Goal: Task Accomplishment & Management: Manage account settings

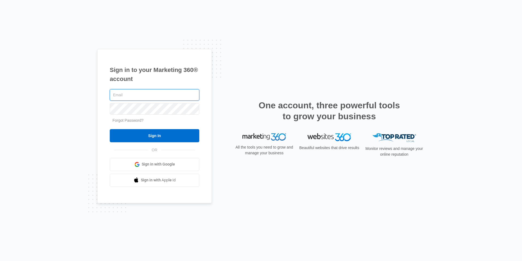
click at [171, 94] on input "text" at bounding box center [155, 94] width 90 height 11
type input "michaelwoods.se@gmail.com"
click at [110, 129] on input "Sign In" at bounding box center [155, 135] width 90 height 13
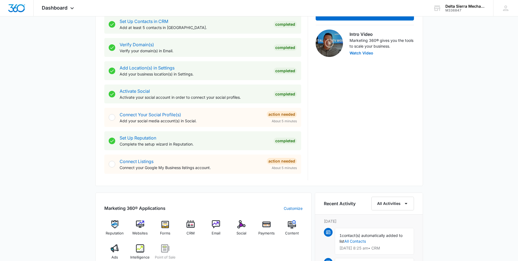
scroll to position [300, 0]
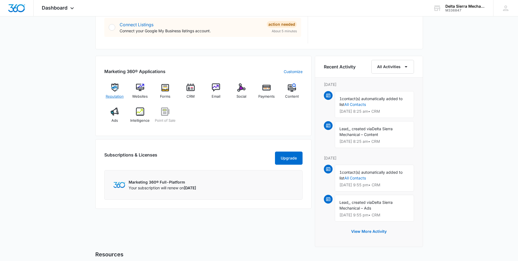
click at [116, 89] on img at bounding box center [115, 87] width 8 height 8
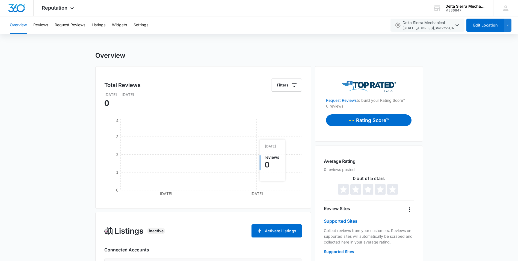
scroll to position [82, 0]
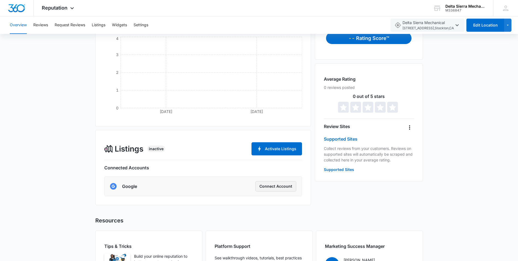
click at [272, 187] on button "Connect Account" at bounding box center [275, 186] width 41 height 10
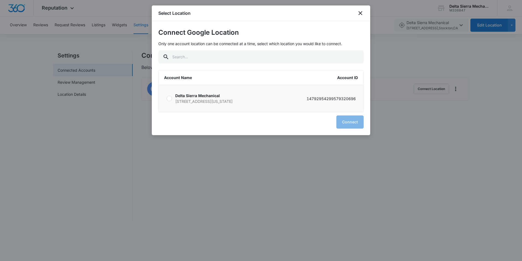
click at [170, 97] on div at bounding box center [169, 98] width 5 height 5
click at [167, 98] on input "Delta Sierra Mechanical 110 West Fremont Street Stockton California 95202 14792…" at bounding box center [166, 98] width 0 height 0
radio input "true"
click at [347, 121] on button "Connect" at bounding box center [350, 121] width 27 height 13
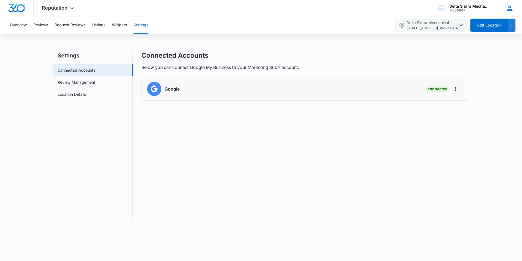
click at [505, 9] on div "MW Michael Woods michaelwoods.se@gmail.com My Profile Notifications Support Log…" at bounding box center [509, 8] width 25 height 16
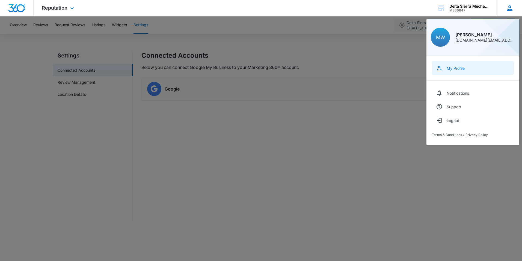
click at [461, 69] on div "My Profile" at bounding box center [456, 68] width 18 height 5
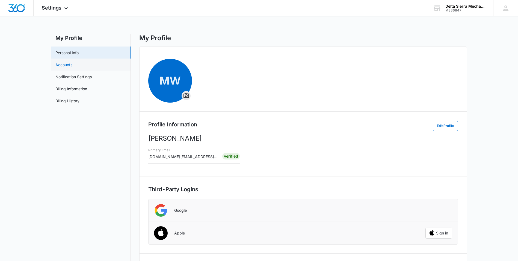
click at [58, 66] on link "Accounts" at bounding box center [63, 65] width 17 height 6
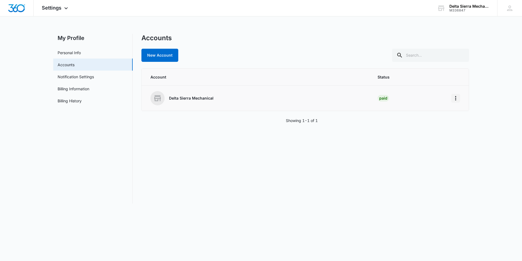
click at [458, 97] on icon "Home" at bounding box center [456, 98] width 7 height 7
click at [79, 55] on link "Personal Info" at bounding box center [69, 53] width 23 height 6
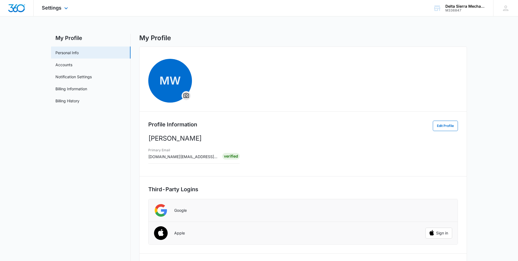
click at [51, 11] on div "Settings Apps Reputation Websites Forms CRM Email Social Payments POS Content A…" at bounding box center [56, 8] width 44 height 16
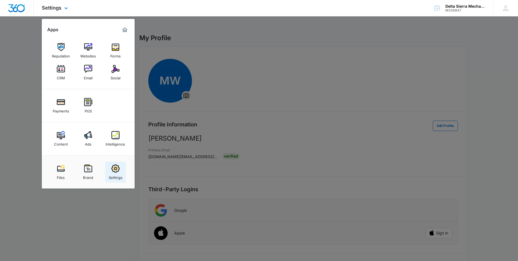
click at [120, 175] on div "Settings" at bounding box center [116, 175] width 14 height 7
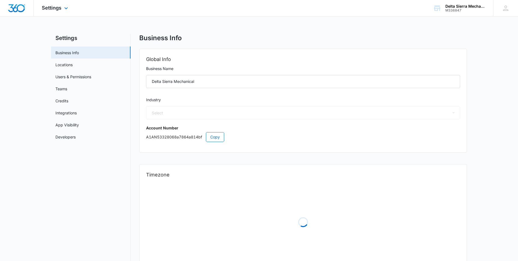
select select "52"
select select "US"
select select "America/Denver"
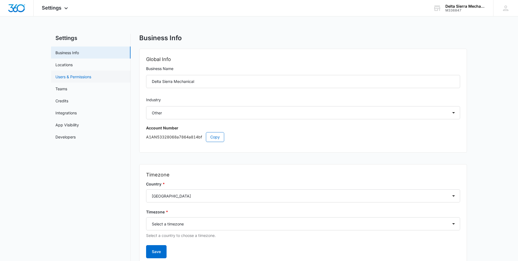
click at [73, 76] on link "Users & Permissions" at bounding box center [73, 77] width 36 height 6
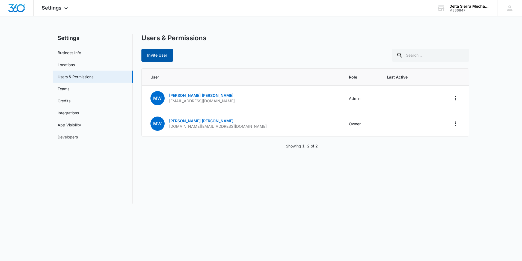
click at [164, 57] on button "Invite User" at bounding box center [157, 55] width 32 height 13
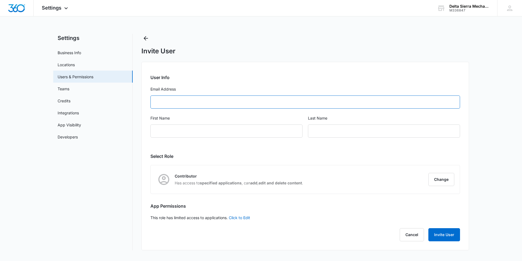
click at [172, 102] on input "Email Address" at bounding box center [306, 101] width 310 height 13
type input "tyler.williams@johnstonesupply.com"
type input "Tyler"
type input "Wiliams"
type input "tyler.williams@johnstonesupply.com"
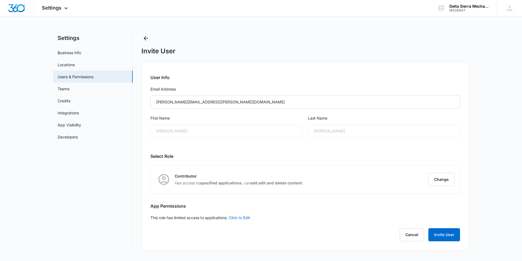
click at [194, 126] on div "Tyler" at bounding box center [227, 130] width 152 height 13
click at [217, 134] on div "Tyler" at bounding box center [227, 130] width 152 height 13
click at [439, 233] on button "Invite User" at bounding box center [445, 234] width 32 height 13
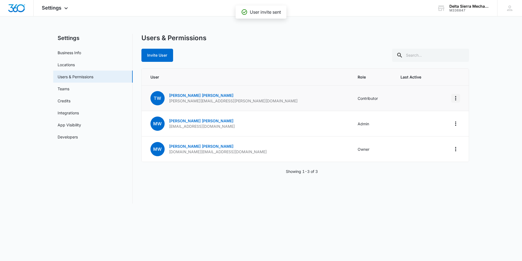
click at [455, 99] on icon "Actions" at bounding box center [456, 98] width 7 height 7
click at [351, 101] on td "Contributor" at bounding box center [372, 98] width 43 height 25
click at [179, 94] on link "Tyler Wiliams" at bounding box center [201, 95] width 64 height 5
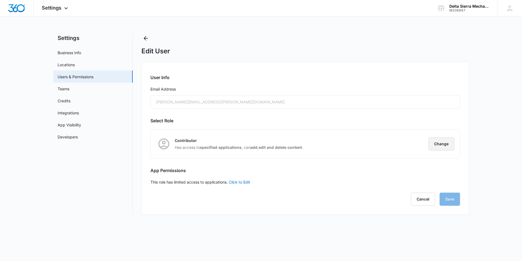
click at [436, 148] on button "Change" at bounding box center [442, 143] width 26 height 13
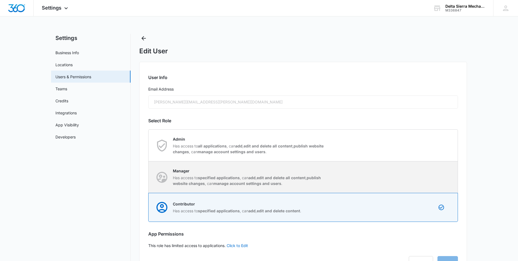
click at [321, 181] on p "Has access to specified applications , can add , edit and delete all content , …" at bounding box center [250, 180] width 154 height 11
click at [149, 177] on input "Manager Has access to specified applications , can add , edit and delete all co…" at bounding box center [149, 177] width 0 height 0
radio input "true"
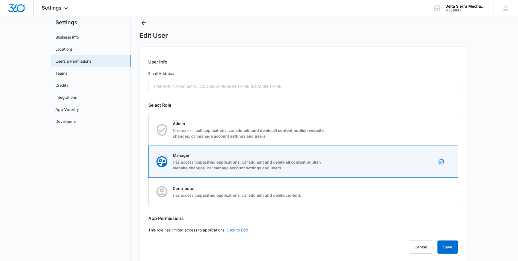
scroll to position [24, 0]
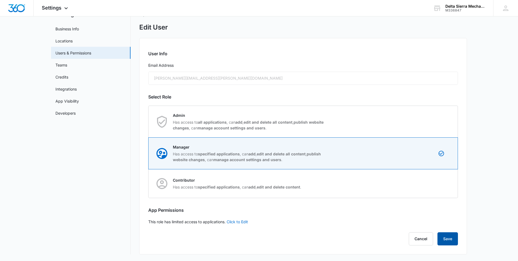
click at [452, 241] on button "Save" at bounding box center [448, 238] width 20 height 13
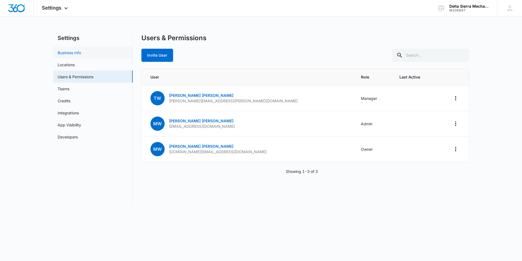
click at [60, 50] on link "Business Info" at bounding box center [69, 53] width 23 height 6
select select "52"
select select "US"
select select "America/Denver"
